Goal: Browse casually

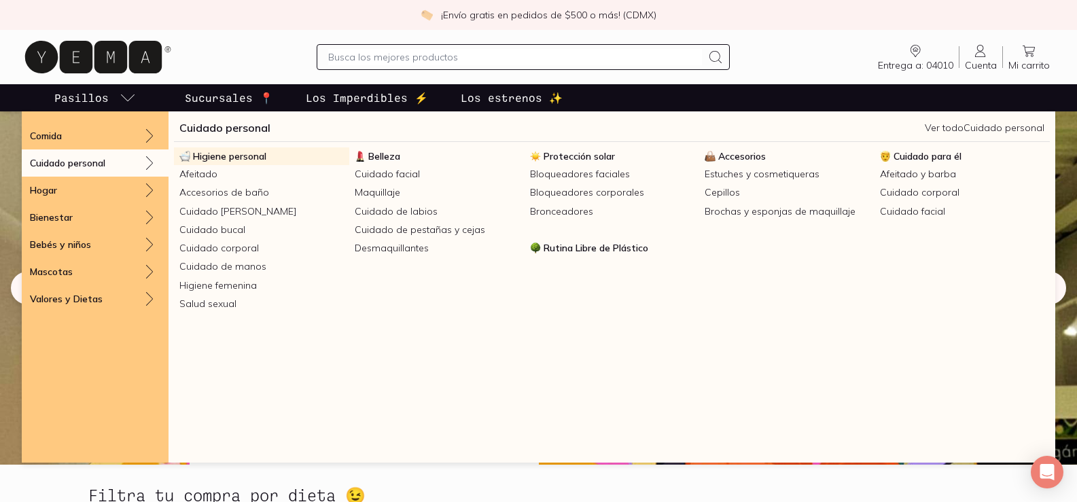
click at [226, 157] on span "Higiene personal" at bounding box center [229, 156] width 73 height 12
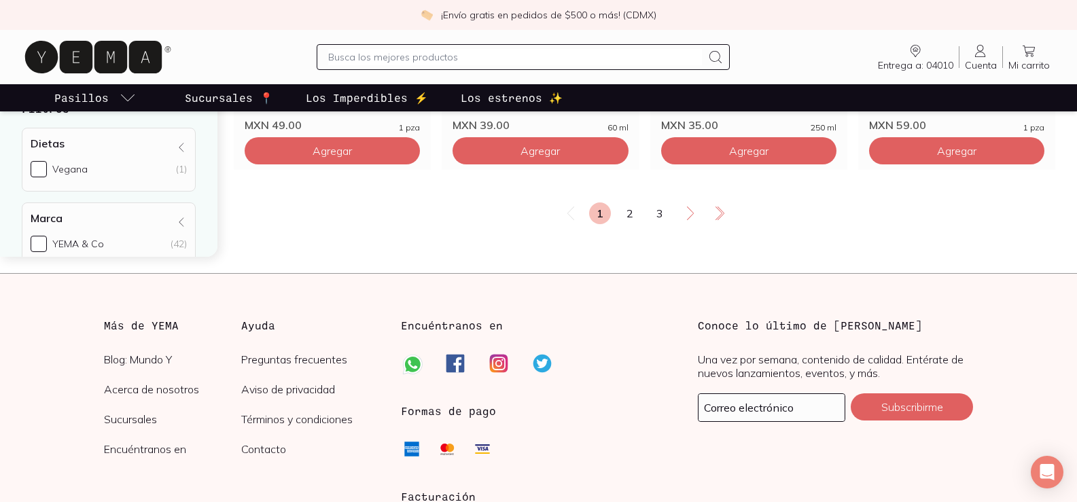
scroll to position [2515, 0]
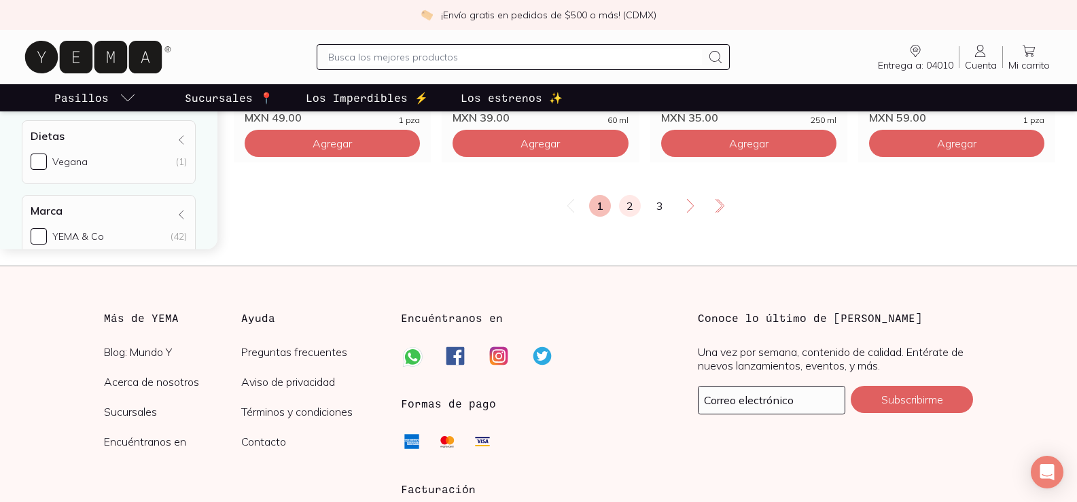
click at [623, 207] on link "2" at bounding box center [630, 206] width 22 height 22
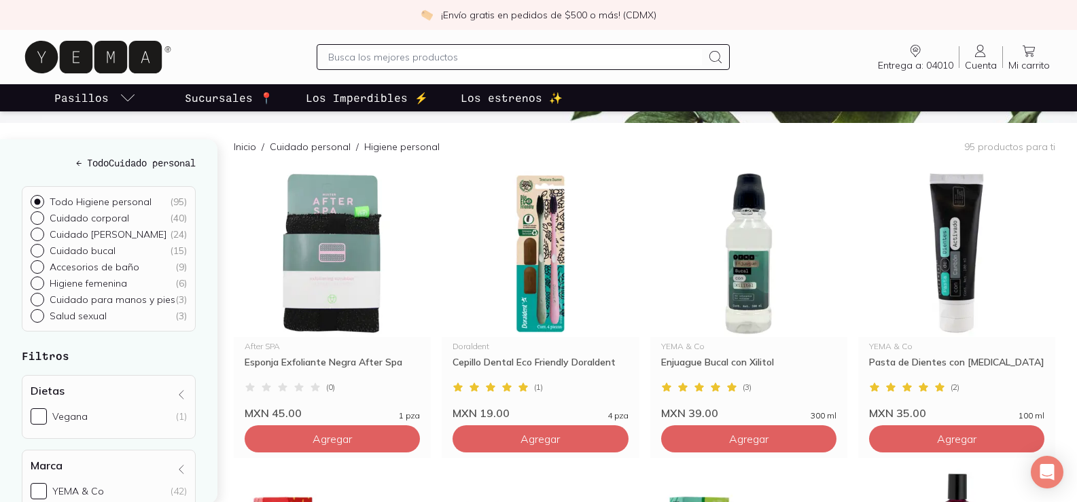
scroll to position [136, 0]
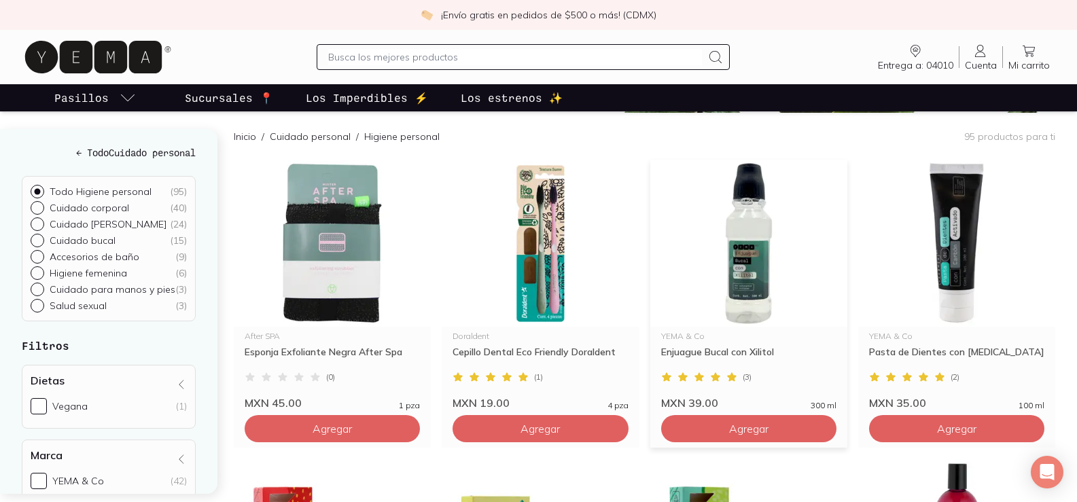
click at [741, 256] on img at bounding box center [748, 243] width 197 height 167
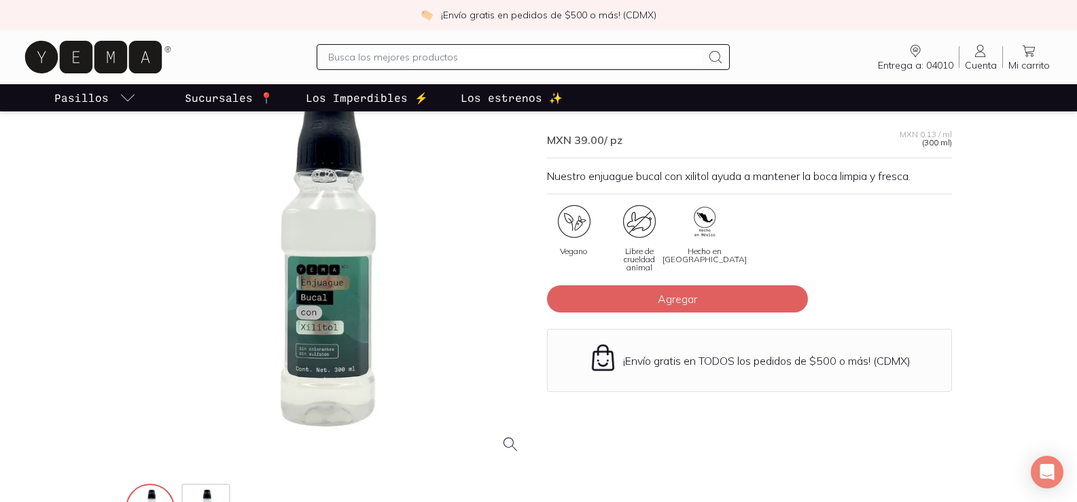
scroll to position [68, 0]
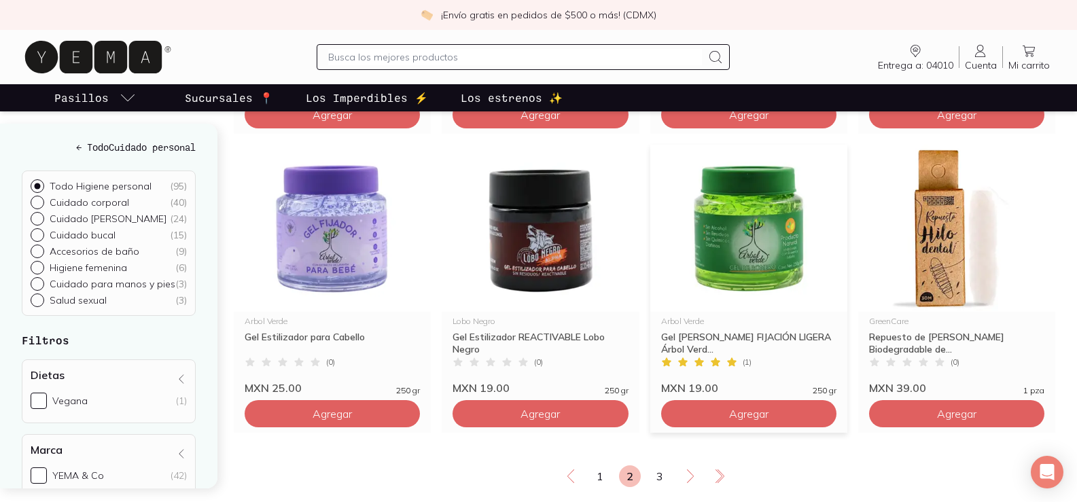
scroll to position [2311, 0]
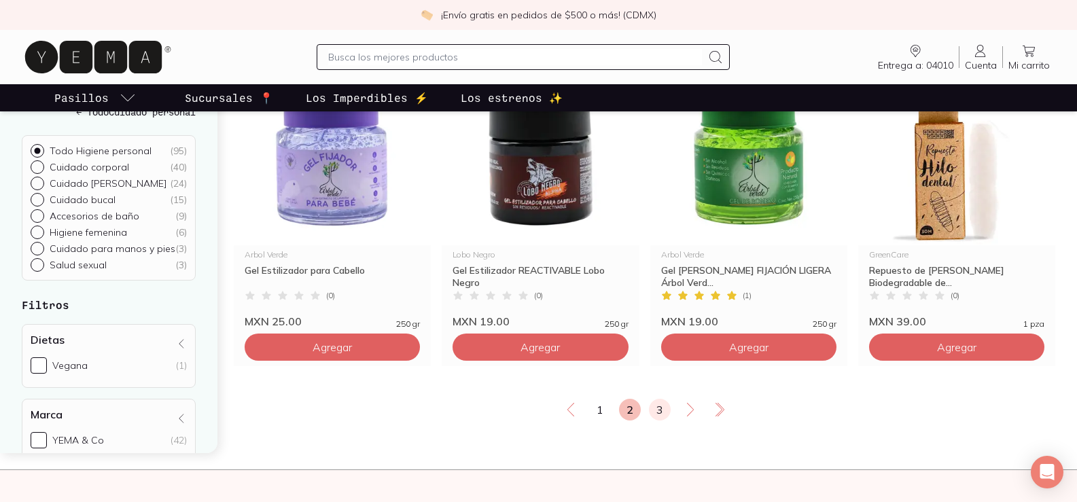
click at [660, 412] on link "3" at bounding box center [660, 410] width 22 height 22
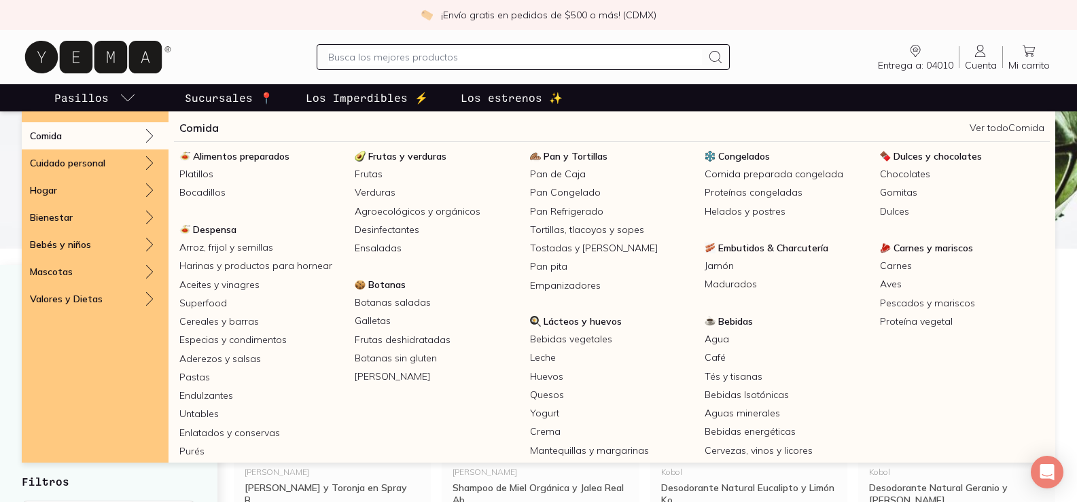
click at [100, 96] on p "Pasillos" at bounding box center [81, 98] width 54 height 16
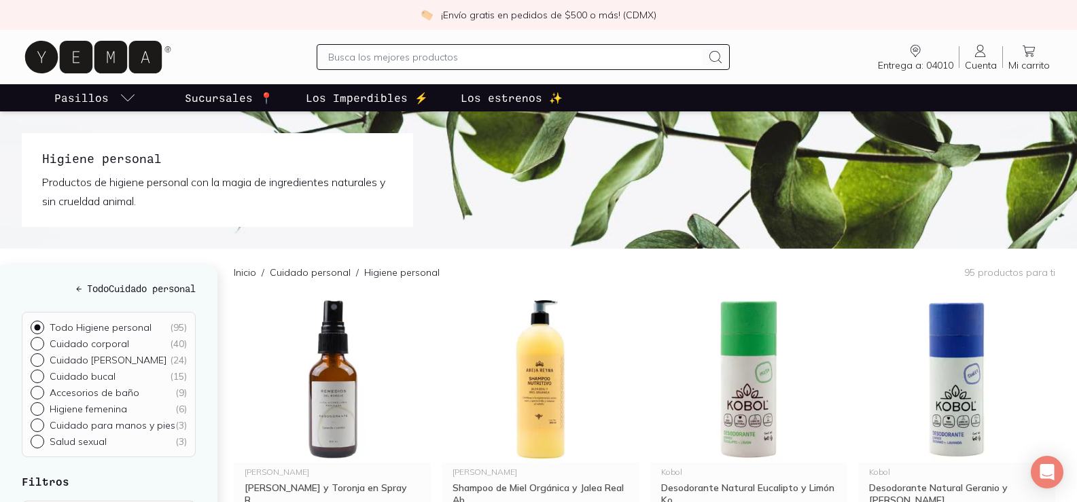
click at [100, 96] on p "Pasillos" at bounding box center [81, 98] width 54 height 16
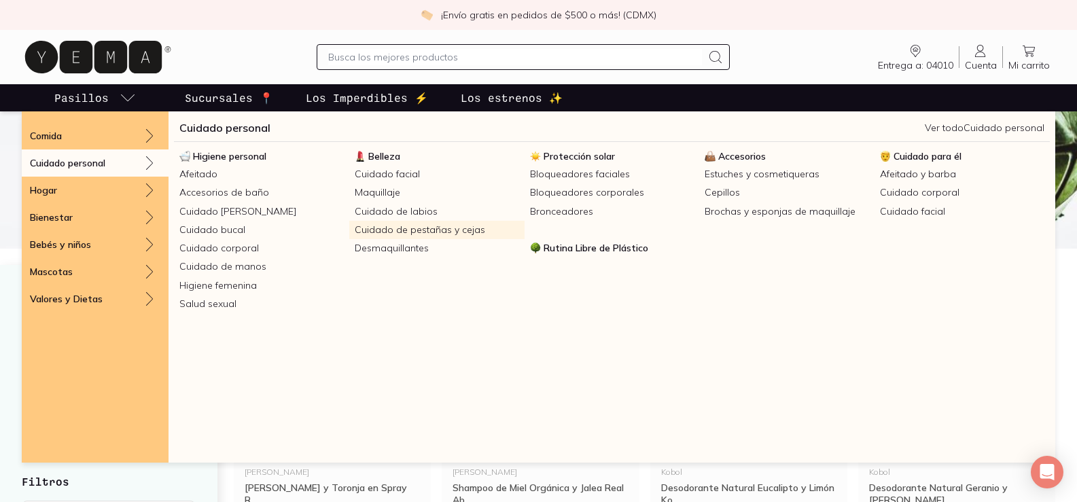
click at [381, 232] on link "Cuidado de pestañas y cejas" at bounding box center [436, 230] width 175 height 18
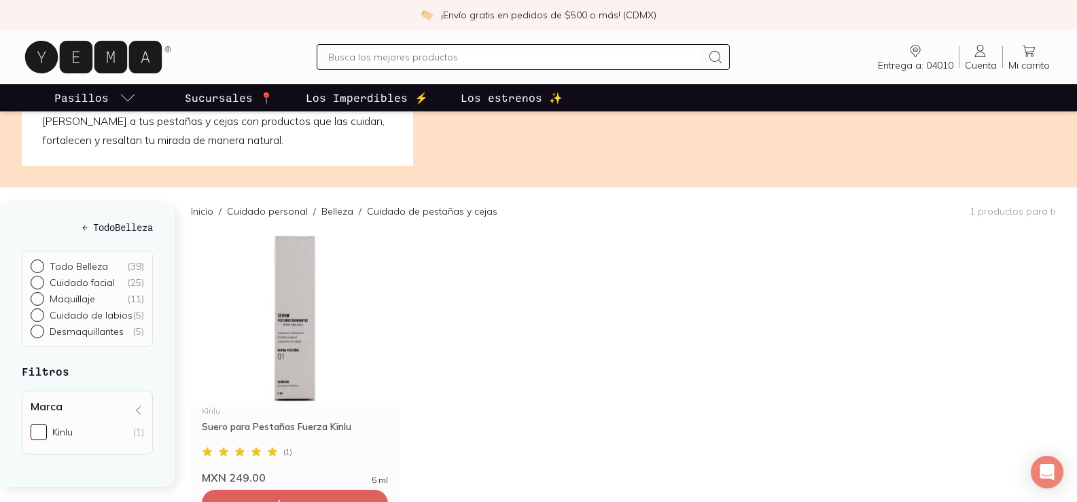
scroll to position [204, 0]
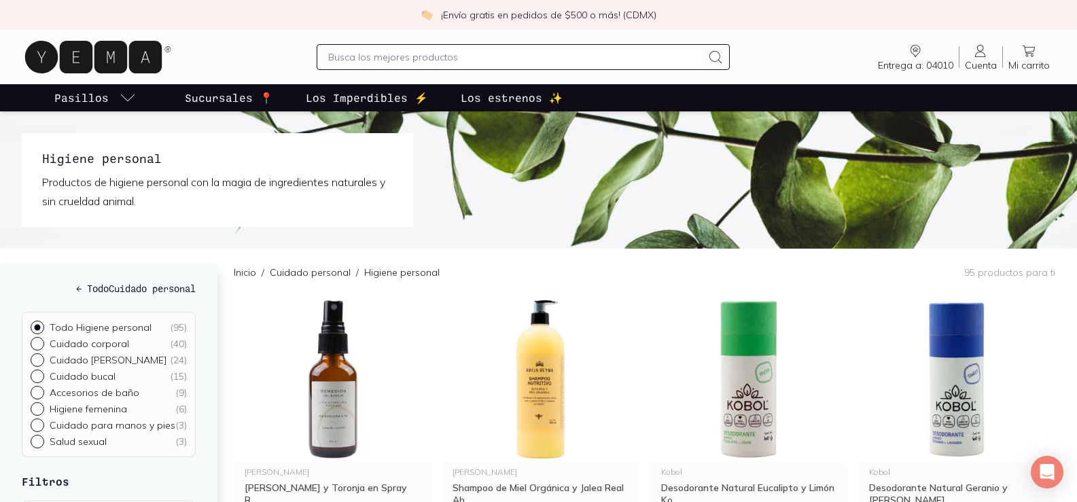
click at [491, 53] on input "text" at bounding box center [515, 57] width 374 height 16
type input "agua [PERSON_NAME]"
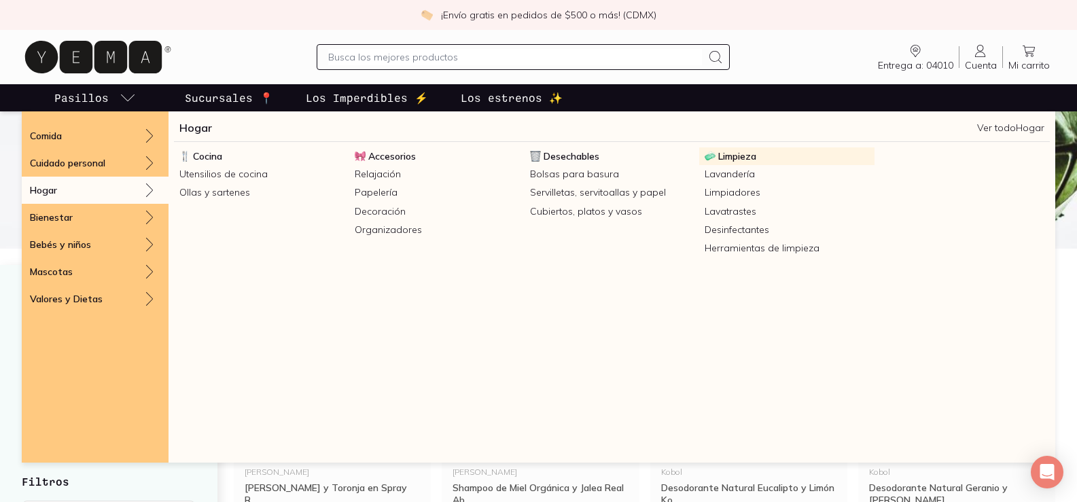
click at [728, 158] on span "Limpieza" at bounding box center [737, 156] width 38 height 12
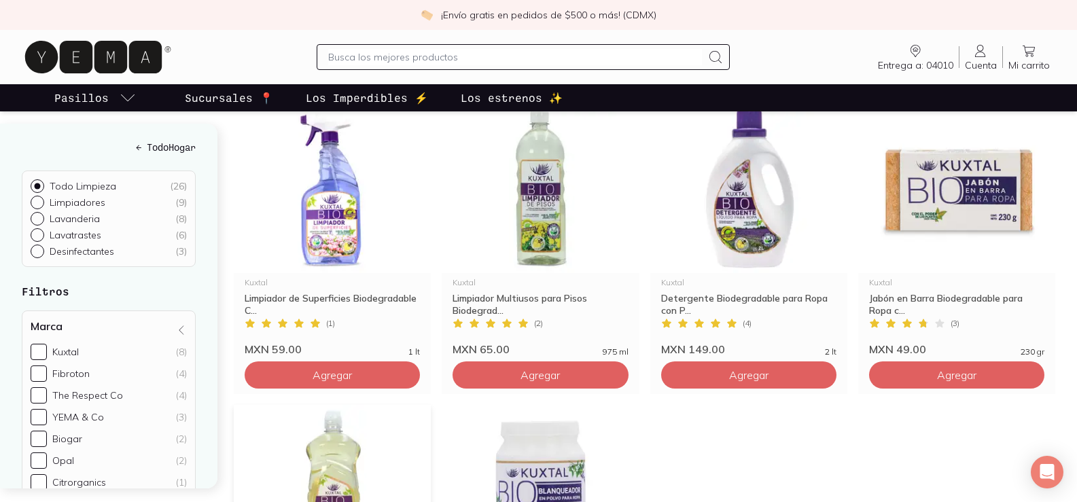
scroll to position [1427, 0]
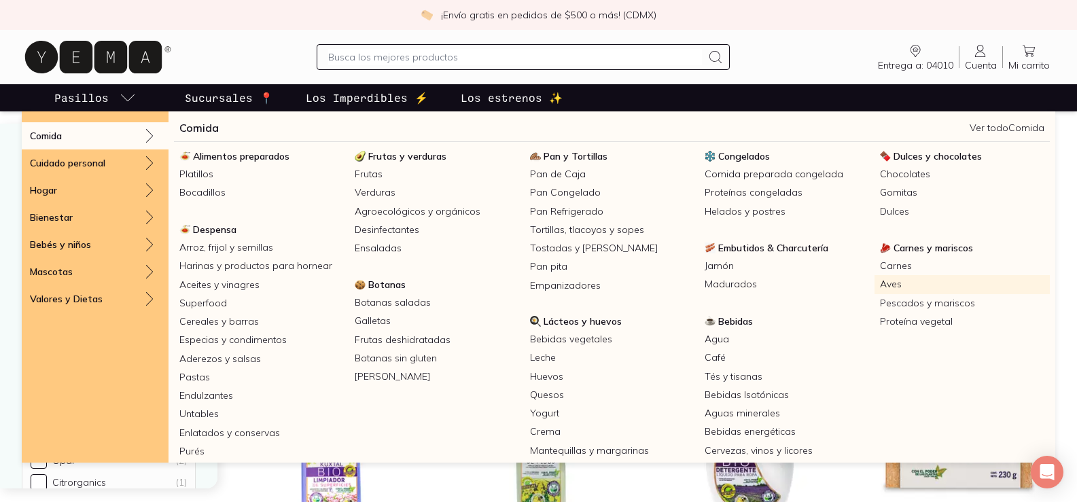
click at [880, 285] on link "Aves" at bounding box center [962, 284] width 175 height 18
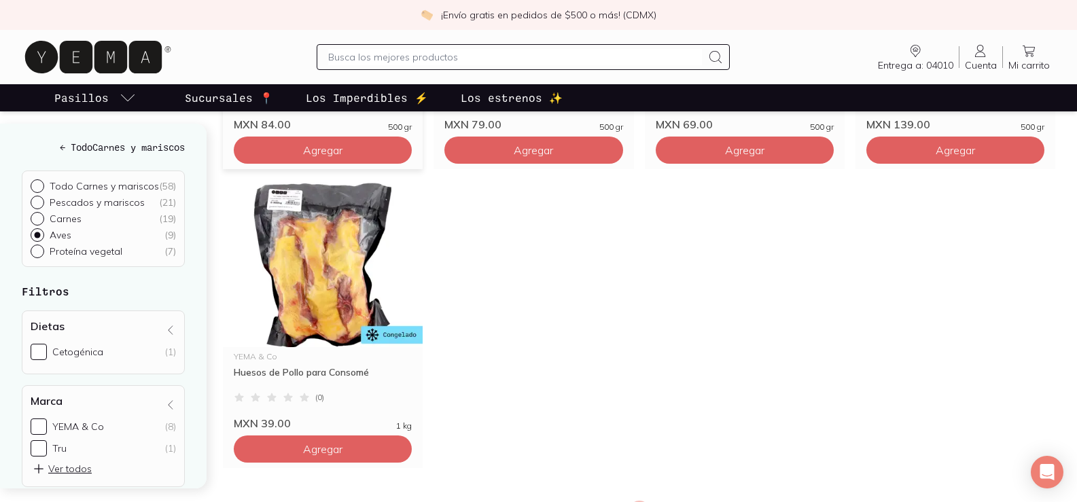
scroll to position [476, 0]
